Goal: Use online tool/utility: Utilize a website feature to perform a specific function

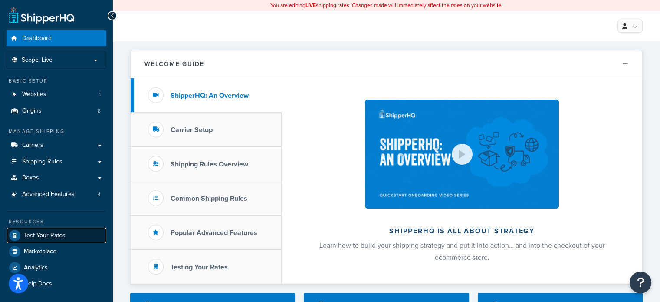
click at [66, 234] on link "Test Your Rates" at bounding box center [57, 236] width 100 height 16
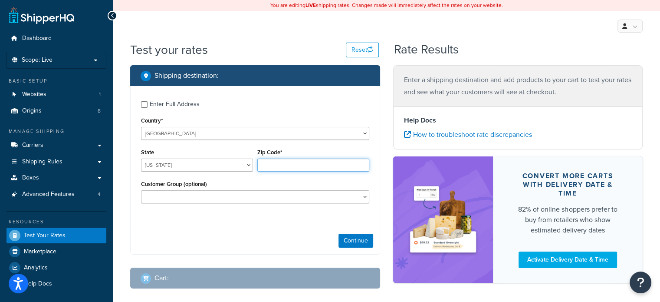
click at [264, 165] on input "Zip Code*" at bounding box center [313, 164] width 112 height 13
type input "90210"
click at [245, 167] on select "[US_STATE] [US_STATE] [US_STATE] [US_STATE] [US_STATE] Armed Forces Americas Ar…" at bounding box center [197, 164] width 112 height 13
select select "CA"
click at [141, 158] on select "[US_STATE] [US_STATE] [US_STATE] [US_STATE] [US_STATE] Armed Forces Americas Ar…" at bounding box center [197, 164] width 112 height 13
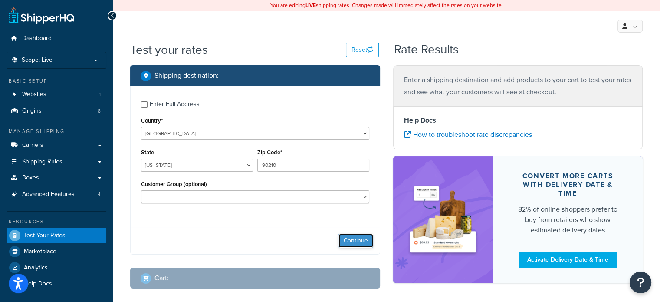
click at [358, 237] on button "Continue" at bounding box center [356, 241] width 35 height 14
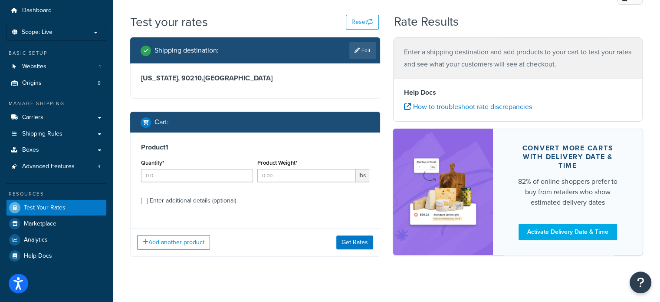
scroll to position [38, 0]
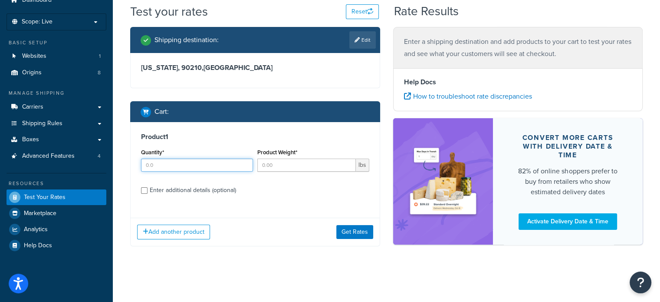
click at [182, 169] on input "Quantity*" at bounding box center [197, 164] width 112 height 13
type input "1"
type input "350"
click at [361, 235] on button "Get Rates" at bounding box center [354, 232] width 37 height 14
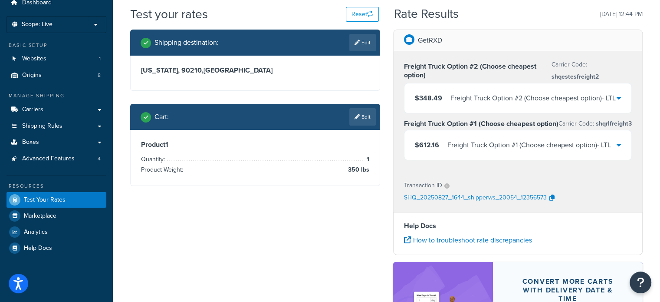
scroll to position [33, 0]
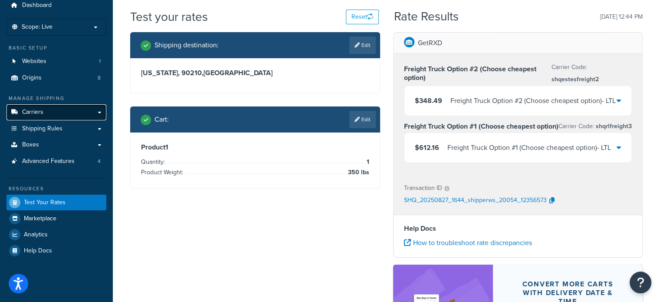
click at [97, 114] on link "Carriers" at bounding box center [57, 112] width 100 height 16
